Goal: Ask a question: Seek information or help from site administrators or community

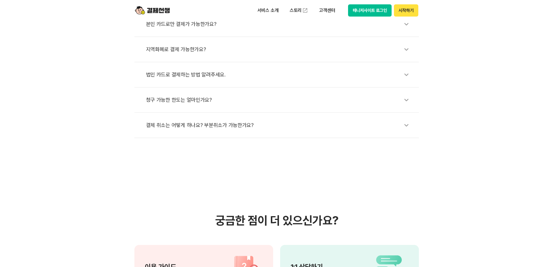
scroll to position [377, 0]
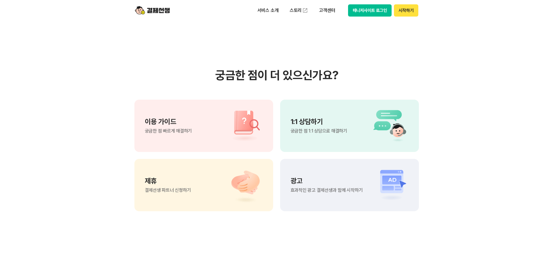
click at [351, 124] on div "1:1 상담하기 궁금한 점 1:1 상담으로 해결하기" at bounding box center [349, 125] width 139 height 52
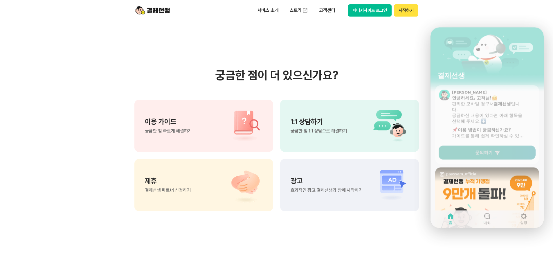
click at [492, 151] on span "문의하기" at bounding box center [483, 151] width 17 height 6
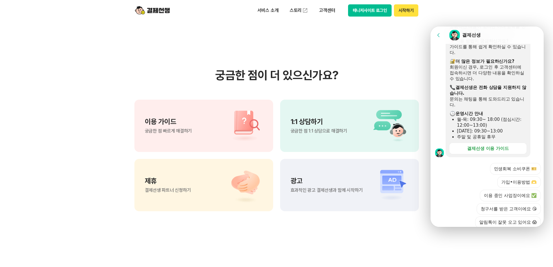
scroll to position [162, 0]
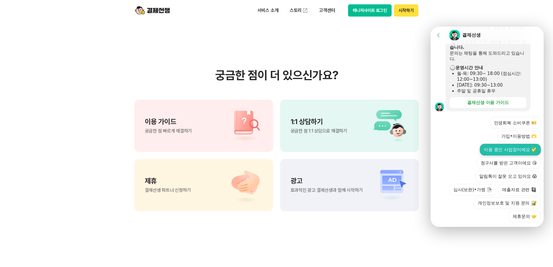
click at [496, 144] on button "이용 중인 사업장이에요 ✅" at bounding box center [510, 150] width 61 height 12
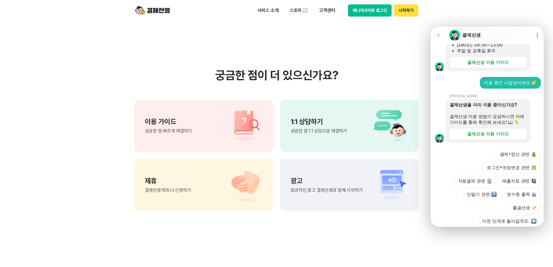
scroll to position [226, 0]
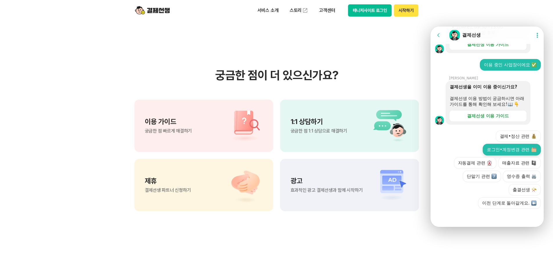
click at [501, 148] on button "로그인•계정변경 관련" at bounding box center [511, 150] width 58 height 12
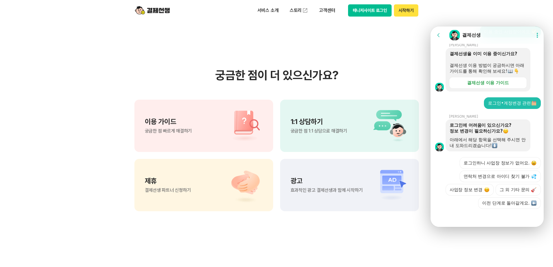
scroll to position [284, 0]
click at [493, 184] on button "사업장 정보 변경" at bounding box center [469, 190] width 48 height 12
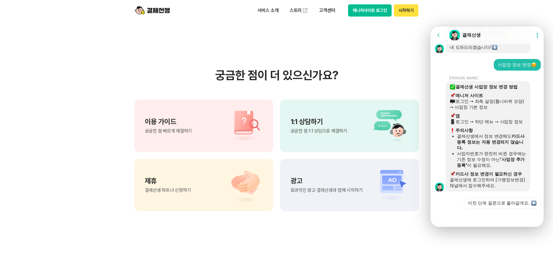
scroll to position [363, 0]
click at [407, 10] on button "시작하기" at bounding box center [406, 10] width 24 height 12
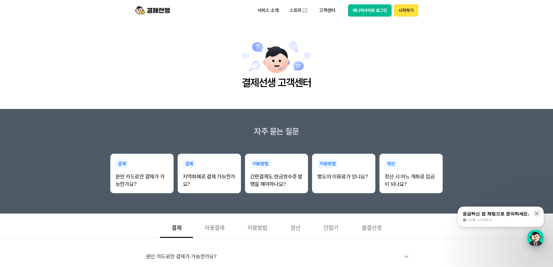
click at [535, 238] on div "button" at bounding box center [535, 237] width 16 height 16
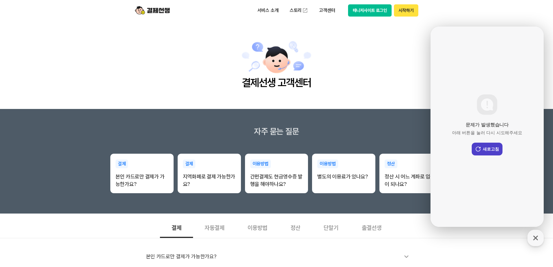
click at [491, 150] on button "새로고침" at bounding box center [486, 148] width 31 height 13
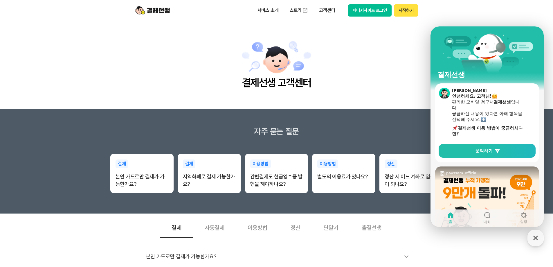
click at [491, 150] on span "문의하기" at bounding box center [483, 151] width 17 height 6
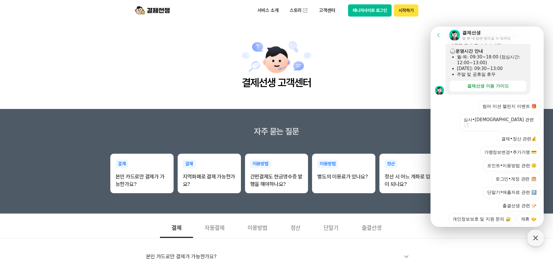
scroll to position [164, 0]
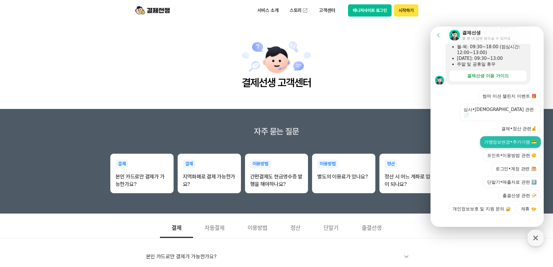
click at [515, 137] on button "가맹정보변경•추가가맹 💳" at bounding box center [510, 142] width 61 height 12
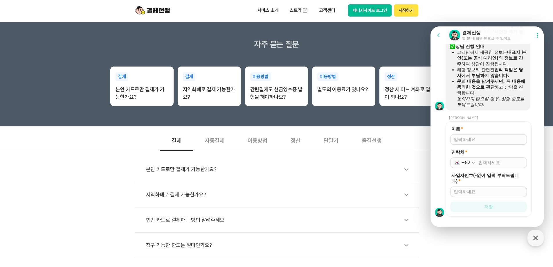
scroll to position [284, 0]
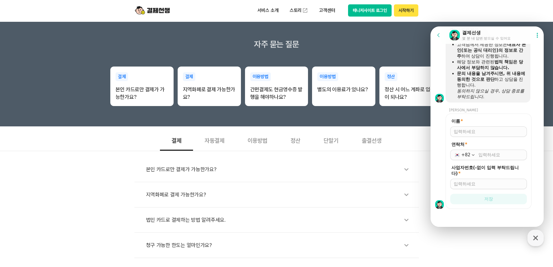
click at [476, 211] on div at bounding box center [487, 217] width 115 height 16
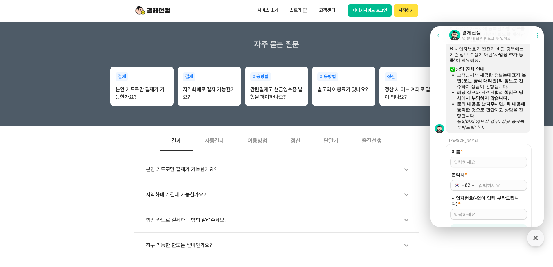
scroll to position [255, 0]
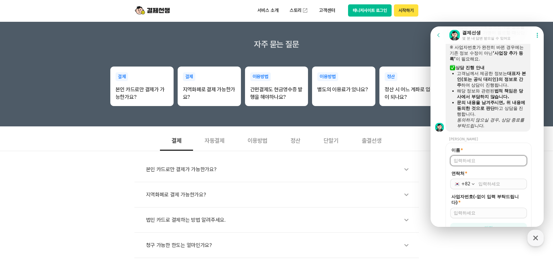
click at [473, 163] on input "이름 *" at bounding box center [488, 161] width 70 height 6
type input "t"
type input "강명옥"
click at [488, 184] on input "연락처 *" at bounding box center [500, 184] width 45 height 6
type input "010-2285-1177"
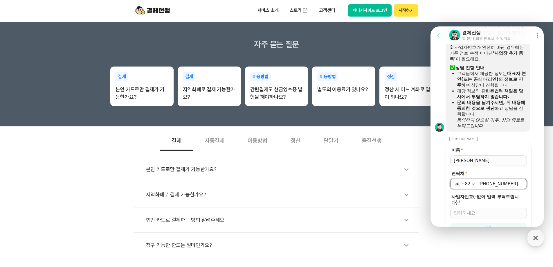
click at [479, 218] on form "이름 * 연락처 * +82 010-2285-1177 사업자번호(-없이 입력 부탁드립니다) * 저장" at bounding box center [488, 189] width 86 height 95
click at [478, 212] on input "사업자번호(-없이 입력 부탁드립니다) *" at bounding box center [488, 213] width 70 height 6
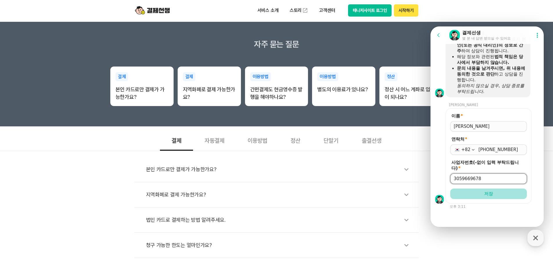
type input "3059669678"
click at [490, 192] on span "저장" at bounding box center [488, 194] width 9 height 6
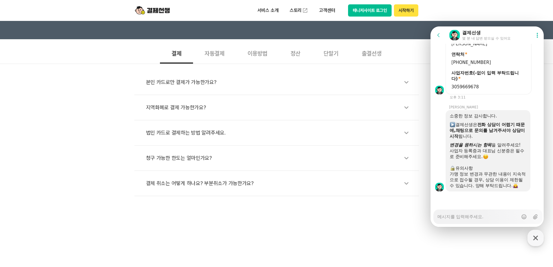
scroll to position [375, 0]
click at [473, 219] on textarea "Messenger Input Textarea" at bounding box center [477, 214] width 81 height 10
type textarea "x"
type textarea "시"
type textarea "x"
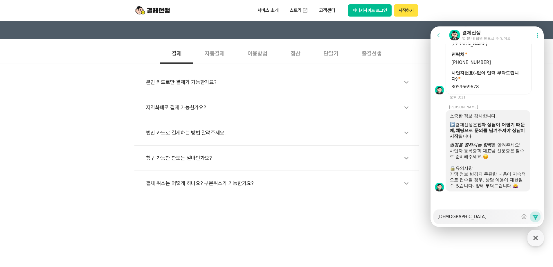
type textarea "시누"
type textarea "x"
type textarea "시눕"
type textarea "x"
type textarea "시누부"
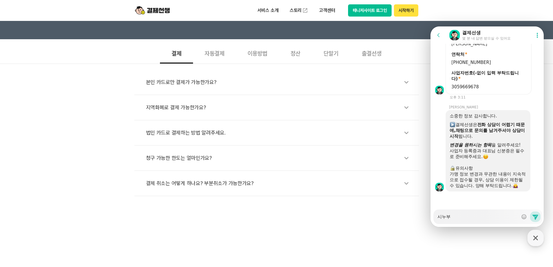
type textarea "x"
type textarea "시누분"
type textarea "x"
type textarea "시누부"
type textarea "x"
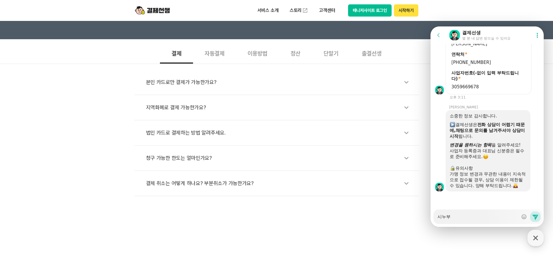
type textarea "시누ㅂ"
type textarea "x"
type textarea "시누"
type textarea "x"
type textarea "시"
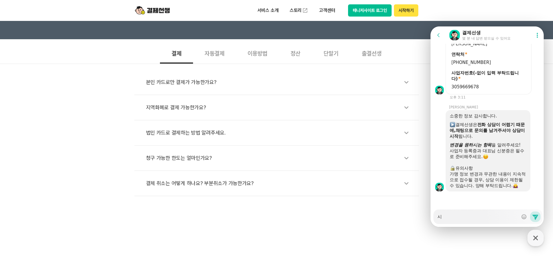
type textarea "x"
type textarea "시ㅂ"
type textarea "x"
type textarea "시부"
type textarea "x"
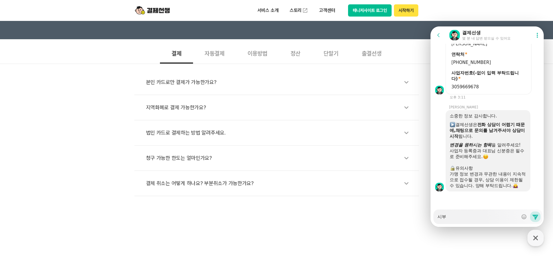
type textarea "시분"
type textarea "x"
type textarea "시붅"
type textarea "x"
type textarea "시분즈"
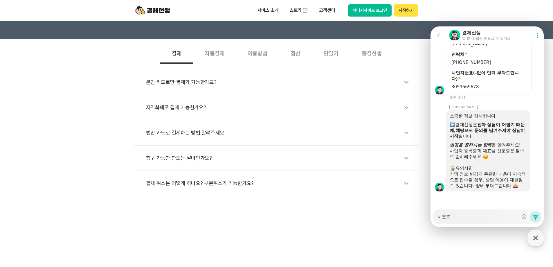
type textarea "x"
type textarea "시분증"
type textarea "x"
type textarea "시분증 ㅇ"
type textarea "x"
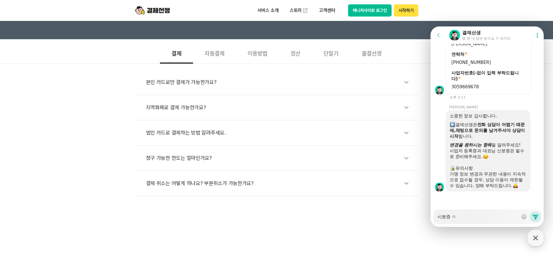
type textarea "시분증 어"
type textarea "x"
type textarea "시분증 업"
type textarea "x"
type textarea "시분증 업ㄹ"
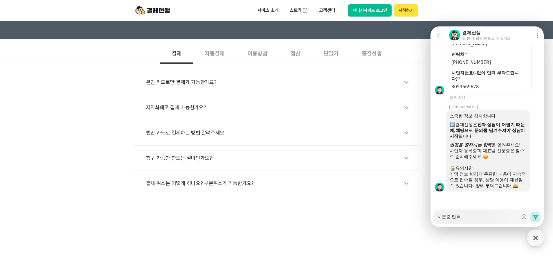
type textarea "x"
type textarea "시분증 업로"
type textarea "x"
type textarea "시분증 업롣"
type textarea "x"
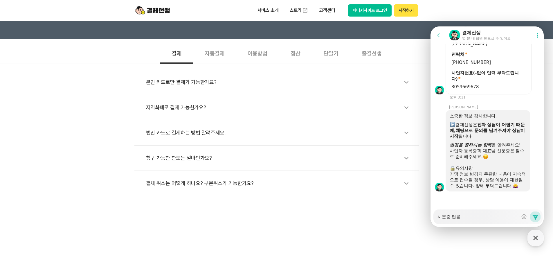
type textarea "시분증 업로드"
type textarea "x"
type textarea "시분증 업로듬"
type textarea "x"
type textarea "시분증 업로드만"
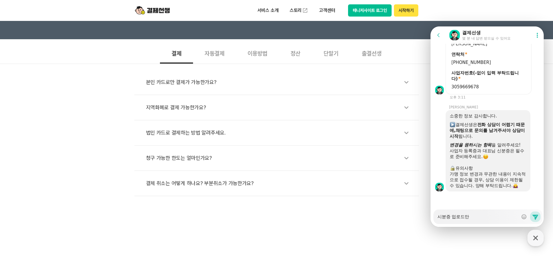
type textarea "x"
type textarea "시분증 업로드만"
type textarea "x"
type textarea "시분증 업로드만 ㅁ"
type textarea "x"
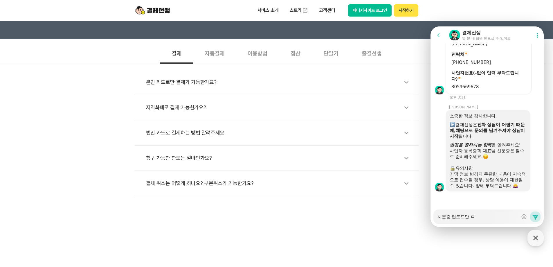
type textarea "시분증 업로드만 모"
type textarea "x"
type textarea "시분증 업로드만 못"
type textarea "x"
type textarea "시분증 업로드만 못ㅎ"
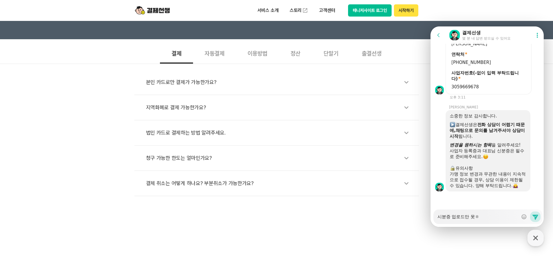
type textarea "x"
type textarea "시분증 업로드만 못해"
type textarea "x"
type textarea "시분증 업로드만 못했"
type textarea "x"
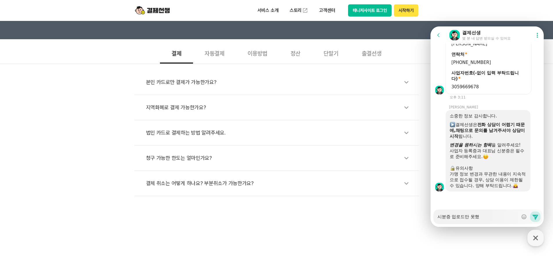
type textarea "시분증 업로드만 못했ㅇ"
type textarea "x"
type textarea "시분증 업로드만 못했어"
type textarea "x"
type textarea "시분증 업로드만 못했엉"
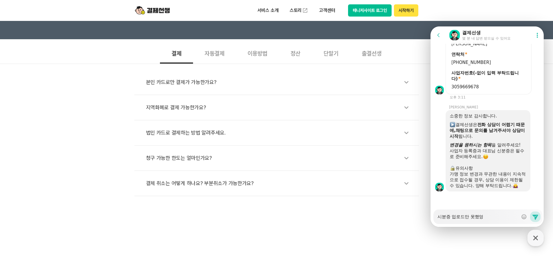
type textarea "x"
type textarea "시분증 업로드만 못했어요"
type textarea "x"
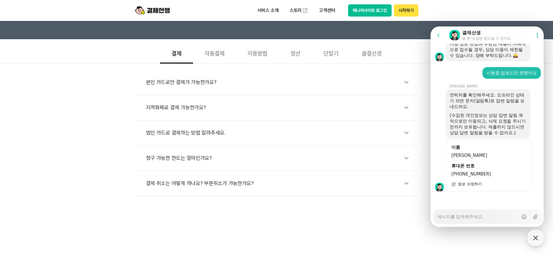
scroll to position [511, 0]
type textarea "x"
type textarea "ㅅ"
type textarea "x"
type textarea "시"
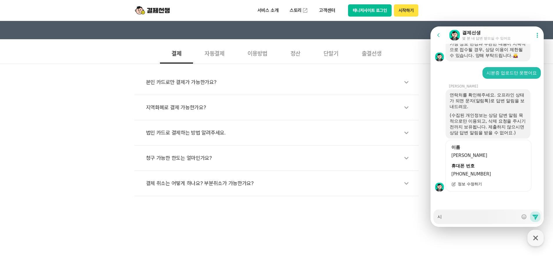
type textarea "x"
type textarea "신"
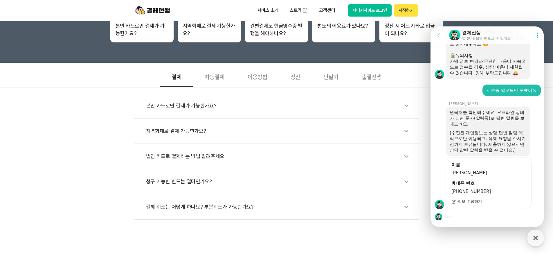
scroll to position [116, 0]
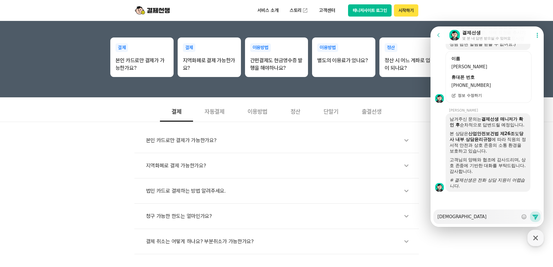
scroll to position [605, 0]
click at [471, 93] on span "정보 수정하기" at bounding box center [469, 95] width 24 height 5
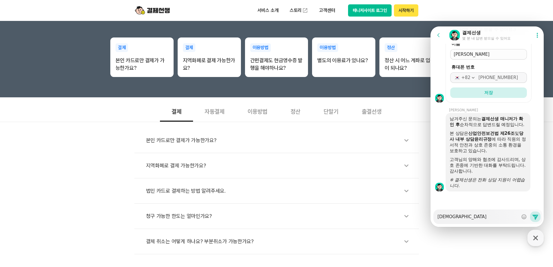
scroll to position [620, 0]
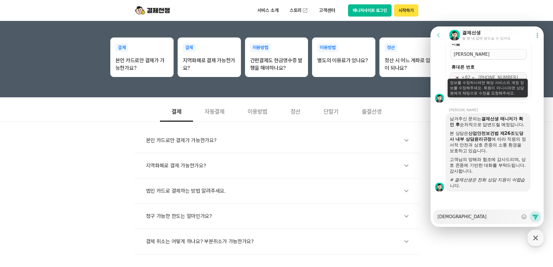
click at [501, 75] on input "010-3191-1741" at bounding box center [500, 78] width 45 height 6
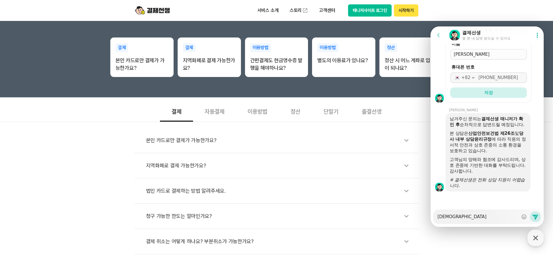
click at [481, 216] on textarea "신" at bounding box center [477, 214] width 81 height 10
type textarea "x"
type textarea "신ㅂ"
type textarea "x"
type textarea "신부"
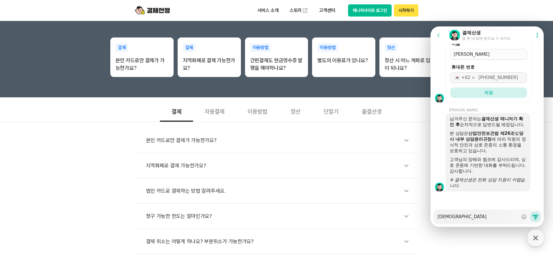
type textarea "x"
type textarea "신분"
type textarea "x"
type textarea "신붅"
type textarea "x"
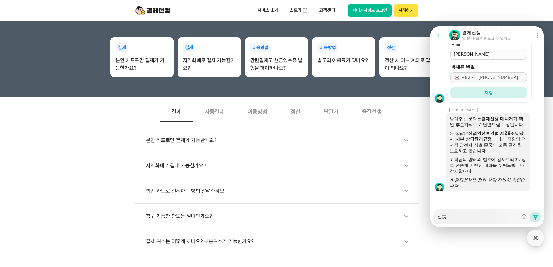
type textarea "신분즈"
type textarea "x"
type textarea "신분증"
type textarea "x"
type textarea "신분증"
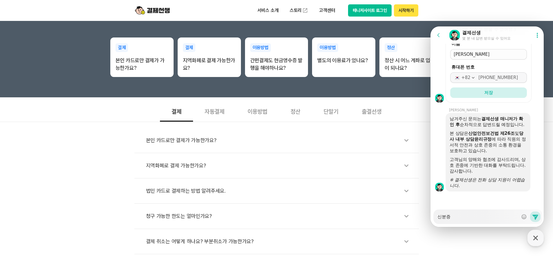
type textarea "x"
type textarea "신분증 ㅇ"
type textarea "x"
type textarea "신분증 어"
type textarea "x"
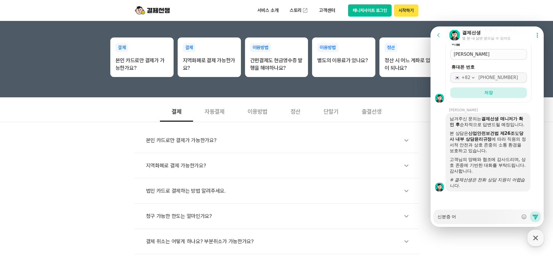
type textarea "신분증 업"
type textarea "x"
type textarea "신분증 업ㄹ"
type textarea "x"
type textarea "신분증 업로"
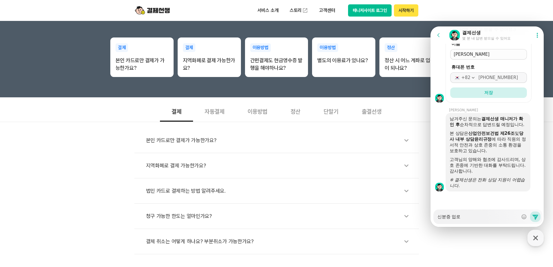
type textarea "x"
type textarea "신분증 업록"
type textarea "x"
type textarea "신분증 업로"
type textarea "x"
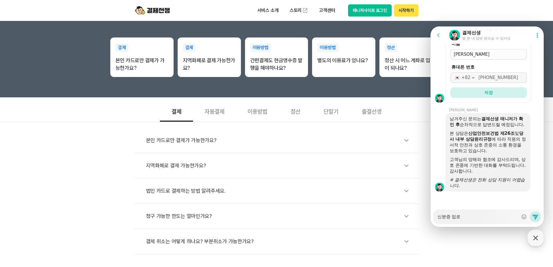
type textarea "신분증 업롣"
type textarea "x"
type textarea "신분증 업로드"
type textarea "x"
type textarea "신분증 업로듬"
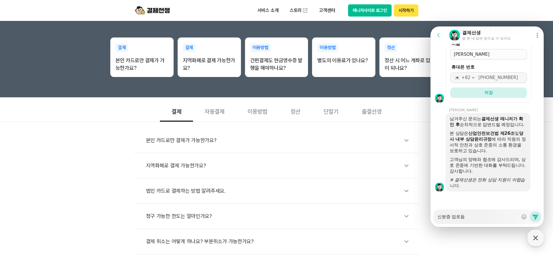
type textarea "x"
type textarea "신분증 업로드마"
type textarea "x"
type textarea "신분증 업로드만"
type textarea "x"
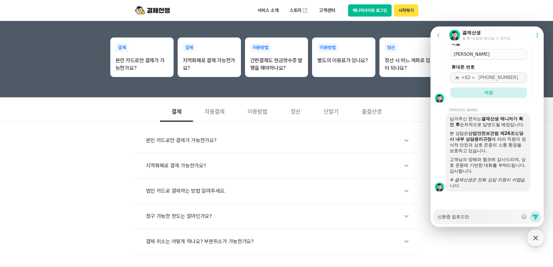
type textarea "신분증 업로드만"
type textarea "x"
type textarea "신분증 업로드만 ㅁ"
type textarea "x"
type textarea "신분증 업로드만 모"
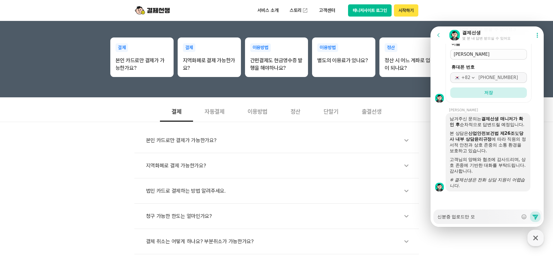
type textarea "x"
type textarea "신분증 업로드만 못"
type textarea "x"
type textarea "신분증 업로드만 못ㅎ"
type textarea "x"
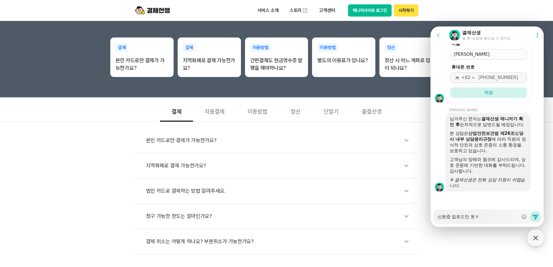
type textarea "신분증 업로드만 못해"
type textarea "x"
type textarea "신분증 업로드만 못했"
type textarea "x"
type textarea "신분증 업로드만 못해써"
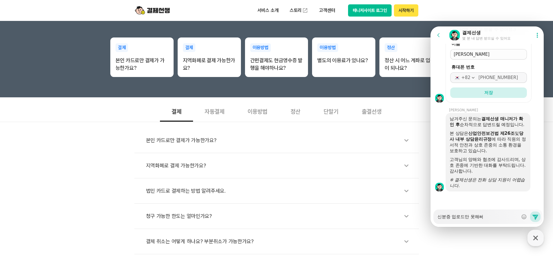
type textarea "x"
type textarea "신분증 업로드만 못해ㅆ"
type textarea "x"
type textarea "신분증 업로드만 못해ㅆㅇ"
type textarea "x"
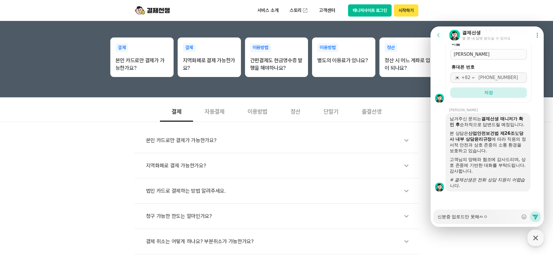
type textarea "신분증 업로드만 못해ㅆ어"
type textarea "x"
type textarea "신분증 업로드만 못해ㅆ엉"
type textarea "x"
type textarea "신분증 업로드만 못해ㅆ어여"
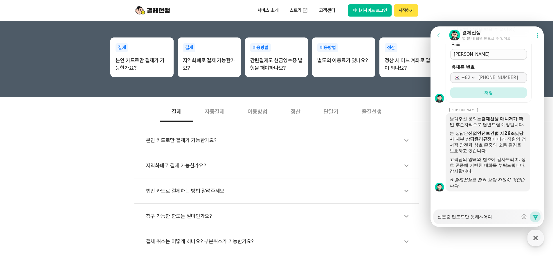
type textarea "x"
type textarea "신분증 업로드만 못해ㅆ어ㅇ"
type textarea "x"
type textarea "신분증 업로드만 못해ㅆ어"
type textarea "x"
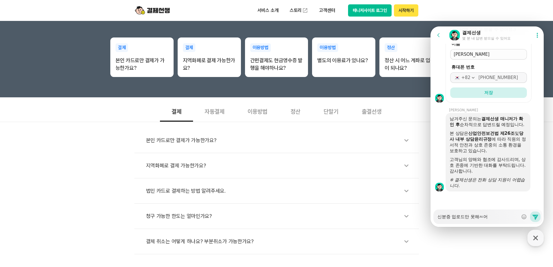
type textarea "신분증 업로드만 못해ㅆ"
type textarea "x"
type textarea "신분증 업로드만 못해"
type textarea "x"
type textarea "신분증 업로드만 못"
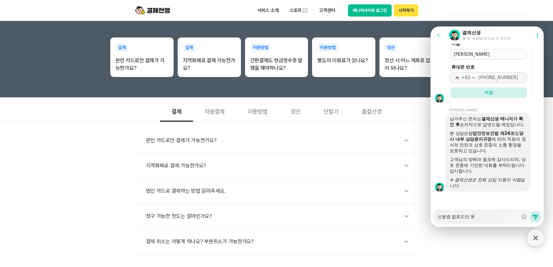
type textarea "x"
type textarea "신분증 업로드만 못ㅎ"
type textarea "x"
type textarea "신분증 업로드만 못해"
type textarea "x"
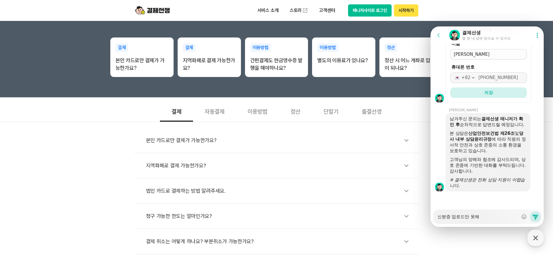
type textarea "신분증 업로드만 못했"
type textarea "x"
type textarea "신분증 업로드만 못했ㅇ"
type textarea "x"
type textarea "신분증 업로드만 못했어"
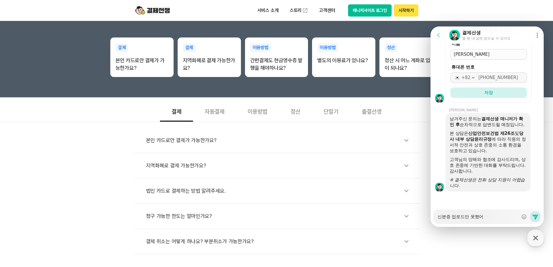
type textarea "x"
type textarea "신분증 업로드만 못했엉"
type textarea "x"
type textarea "신분증 업로드만 못했어요"
type textarea "x"
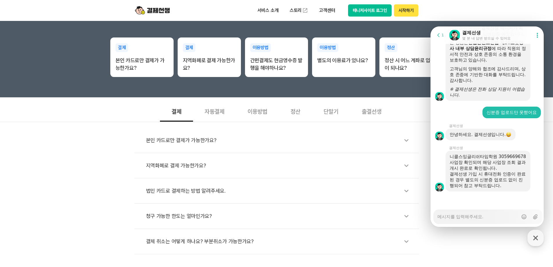
scroll to position [710, 0]
type textarea "x"
click at [409, 14] on button "시작하기" at bounding box center [406, 10] width 24 height 12
click at [401, 11] on button "시작하기" at bounding box center [406, 10] width 24 height 12
click at [371, 11] on button "매니저사이트 로그인" at bounding box center [370, 10] width 44 height 12
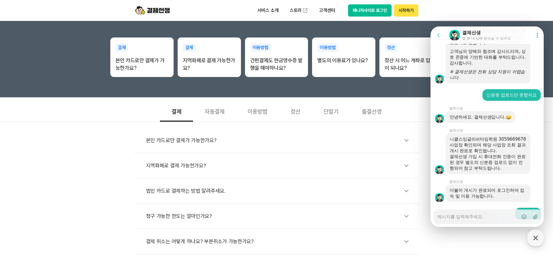
scroll to position [780, 0]
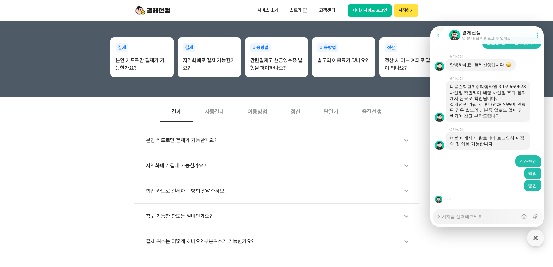
click at [374, 10] on button "매니저사이트 로그인" at bounding box center [370, 10] width 44 height 12
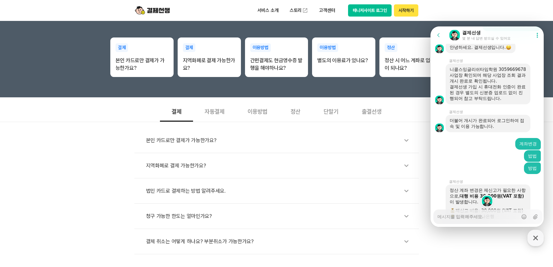
type textarea "x"
